Goal: Task Accomplishment & Management: Use online tool/utility

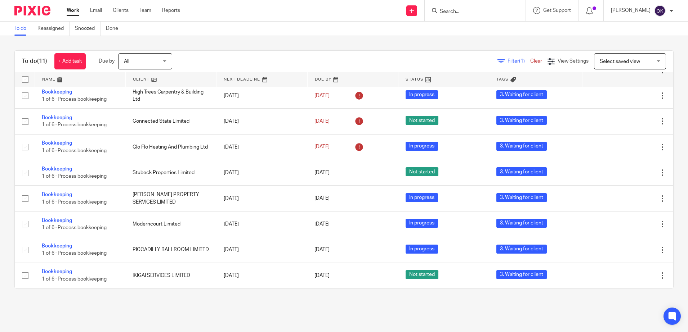
scroll to position [89, 0]
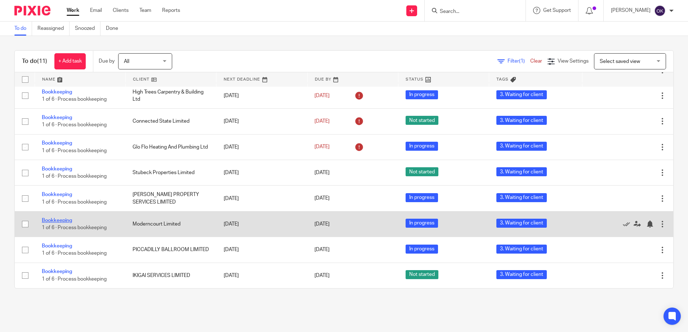
click at [59, 218] on link "Bookkeeping" at bounding box center [57, 220] width 30 height 5
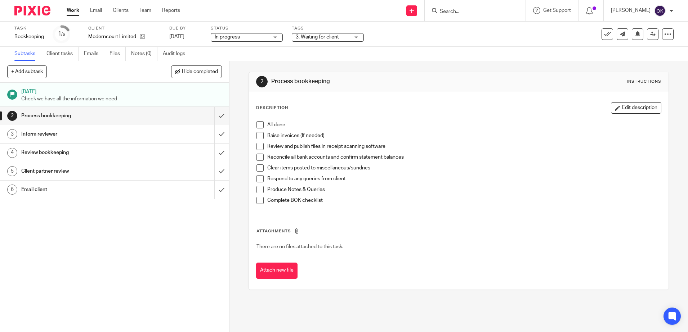
click at [332, 38] on div "3. Waiting for client" at bounding box center [328, 37] width 72 height 9
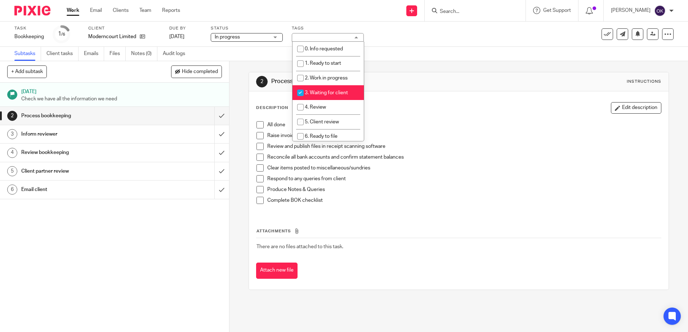
click at [300, 93] on input "checkbox" at bounding box center [300, 93] width 14 height 14
checkbox input "false"
click at [300, 103] on input "checkbox" at bounding box center [300, 107] width 14 height 14
checkbox input "true"
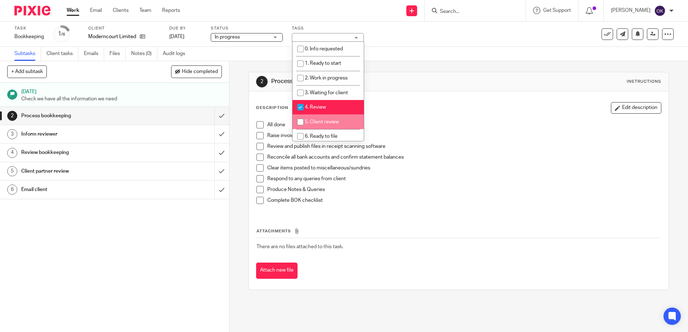
click at [412, 126] on p "All done" at bounding box center [464, 124] width 394 height 7
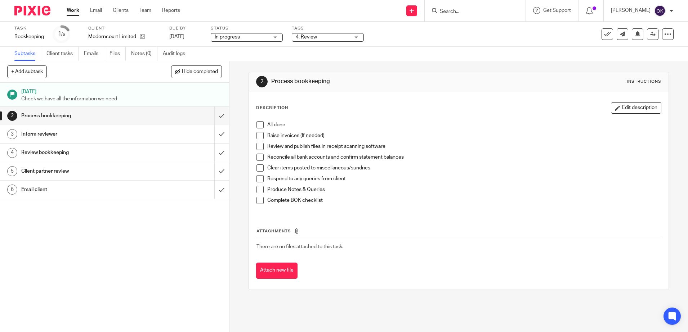
click at [257, 125] on span at bounding box center [259, 124] width 7 height 7
click at [259, 134] on span at bounding box center [259, 135] width 7 height 7
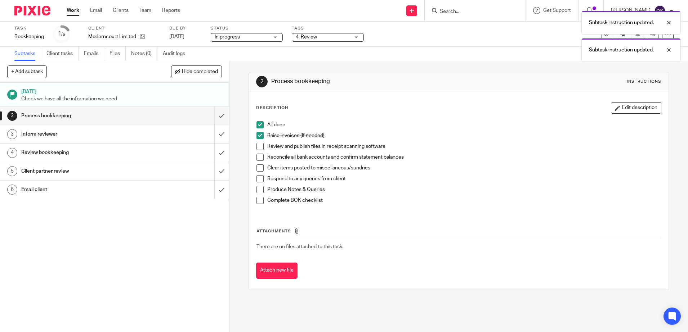
click at [259, 145] on span at bounding box center [259, 146] width 7 height 7
click at [256, 155] on span at bounding box center [259, 157] width 7 height 7
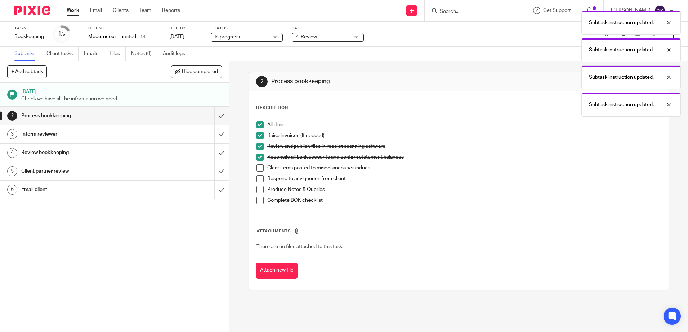
click at [256, 167] on span at bounding box center [259, 168] width 7 height 7
click at [256, 176] on span at bounding box center [259, 178] width 7 height 7
drag, startPoint x: 256, startPoint y: 189, endPoint x: 258, endPoint y: 193, distance: 4.8
click at [256, 189] on span at bounding box center [259, 189] width 7 height 7
click at [259, 198] on span at bounding box center [259, 200] width 7 height 7
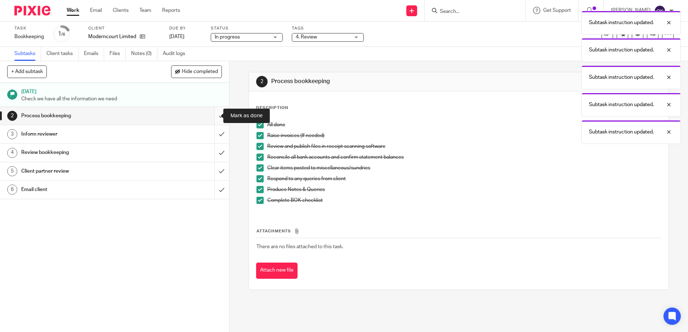
click at [214, 114] on input "submit" at bounding box center [114, 116] width 229 height 18
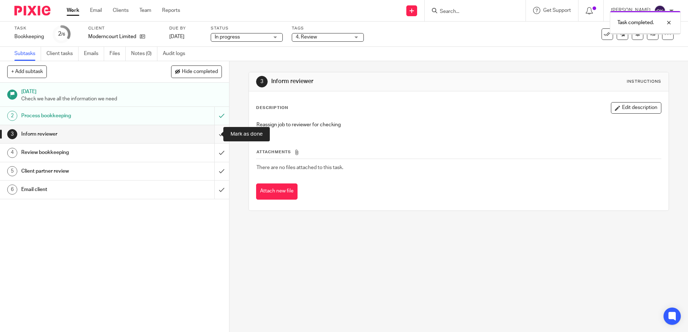
click at [212, 130] on input "submit" at bounding box center [114, 134] width 229 height 18
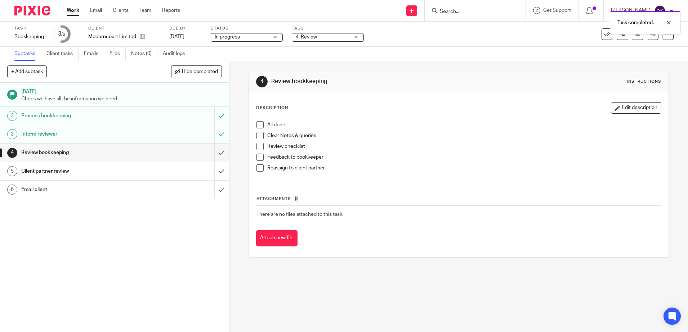
click at [258, 123] on span at bounding box center [259, 124] width 7 height 7
click at [256, 137] on span at bounding box center [259, 135] width 7 height 7
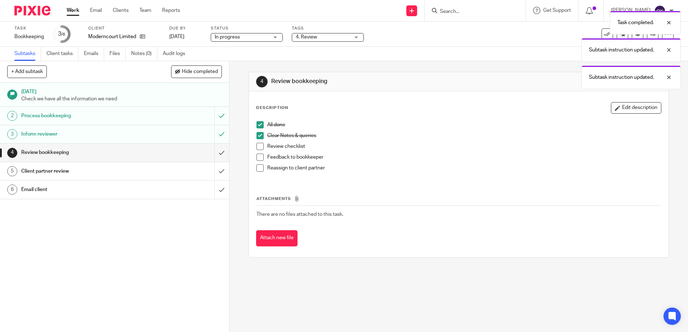
drag, startPoint x: 258, startPoint y: 144, endPoint x: 261, endPoint y: 150, distance: 6.8
click at [258, 144] on span at bounding box center [259, 146] width 7 height 7
click at [256, 156] on span at bounding box center [259, 157] width 7 height 7
click at [259, 165] on span at bounding box center [259, 168] width 7 height 7
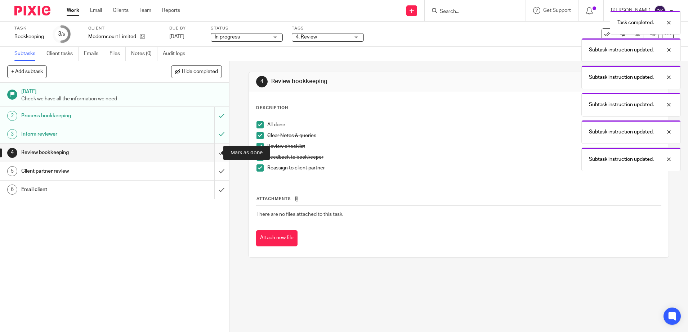
click at [210, 154] on input "submit" at bounding box center [114, 153] width 229 height 18
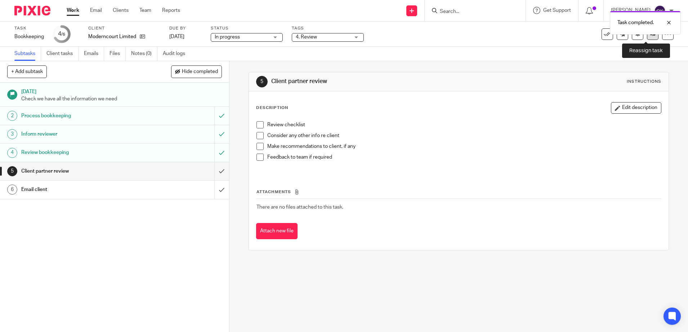
click at [647, 37] on link at bounding box center [653, 34] width 12 height 12
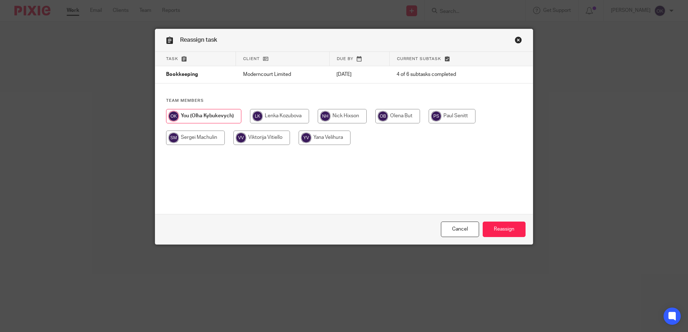
click at [340, 117] on input "radio" at bounding box center [342, 116] width 49 height 14
radio input "true"
click at [497, 231] on input "Reassign" at bounding box center [503, 229] width 43 height 15
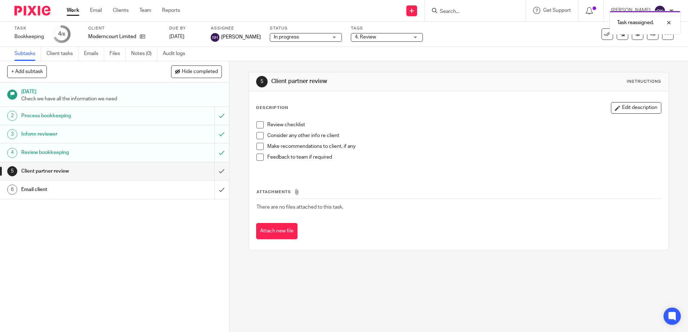
click at [41, 12] on img at bounding box center [32, 11] width 36 height 10
